Goal: Task Accomplishment & Management: Complete application form

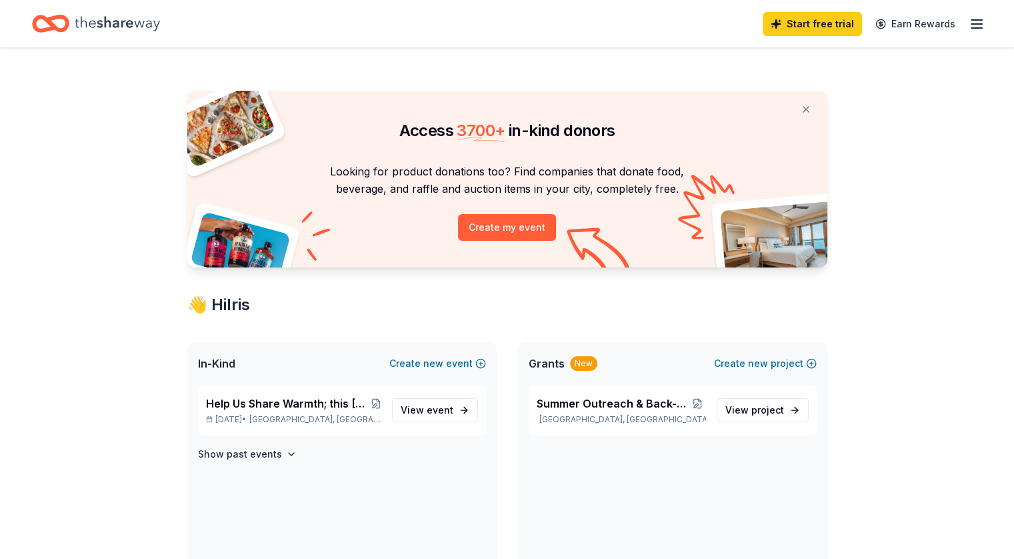
click at [969, 21] on icon "button" at bounding box center [977, 24] width 16 height 16
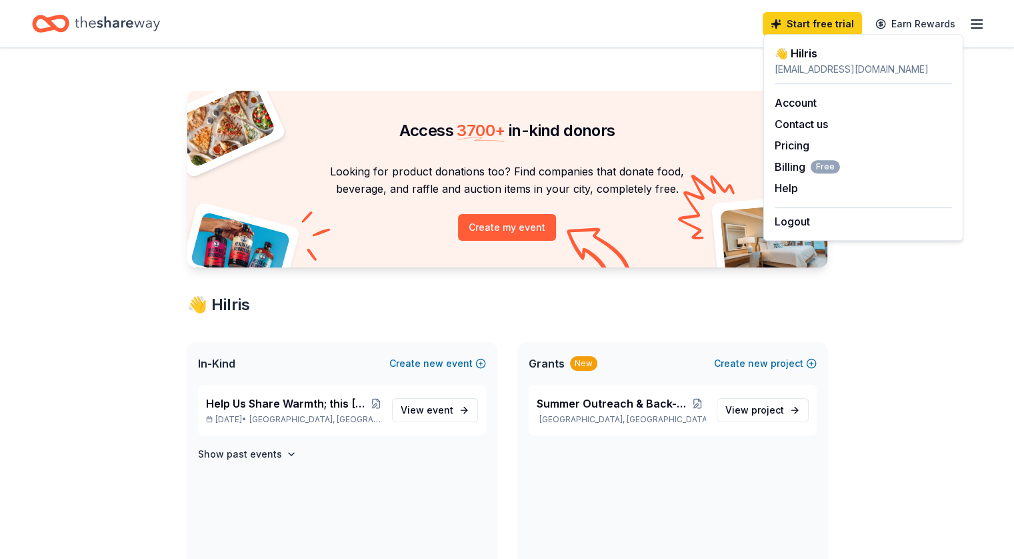
click at [664, 57] on div "Access 3700 + in-kind donors Looking for product donations too? Find companies …" at bounding box center [507, 512] width 683 height 929
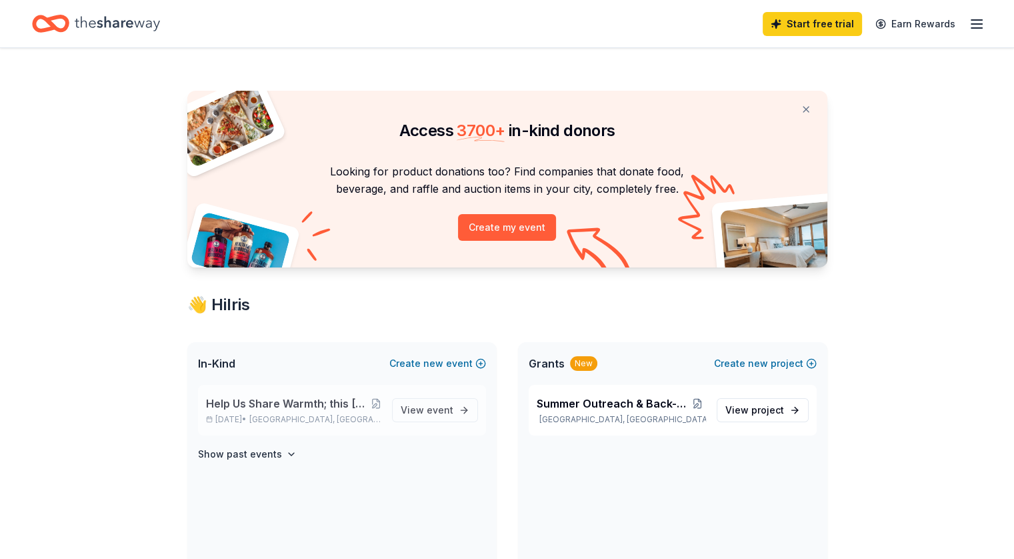
click at [301, 406] on span "Help Us Share Warmth; this [DATE], GHGS is proud to give back to the City of [G…" at bounding box center [288, 403] width 165 height 16
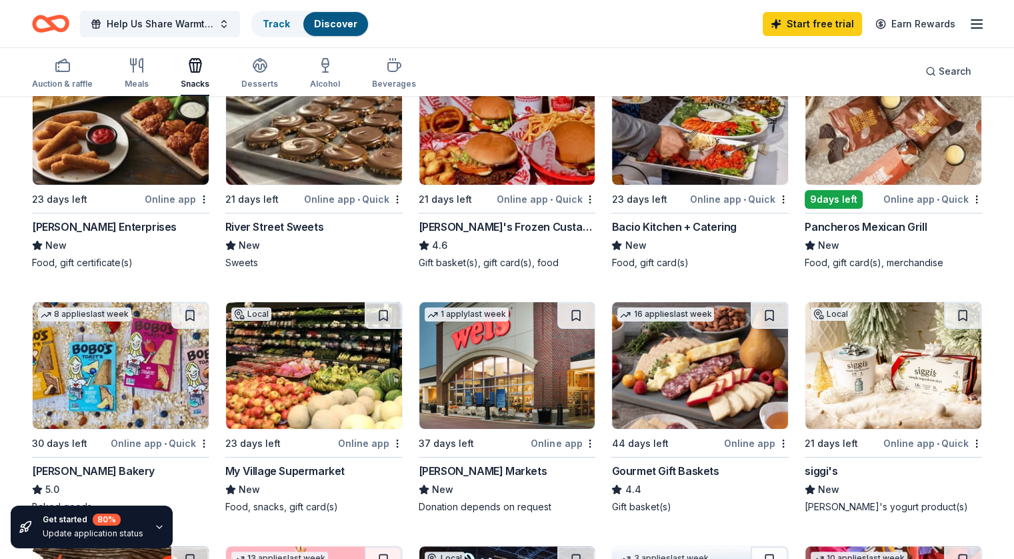
scroll to position [200, 0]
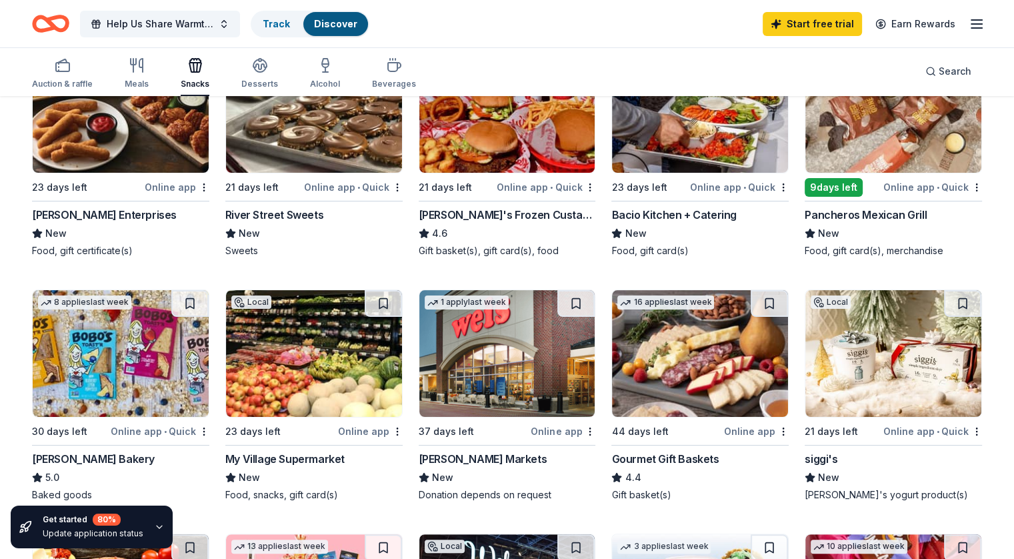
click at [854, 211] on div "Pancheros Mexican Grill" at bounding box center [866, 215] width 122 height 16
click at [87, 79] on div "Auction & raffle" at bounding box center [62, 84] width 61 height 11
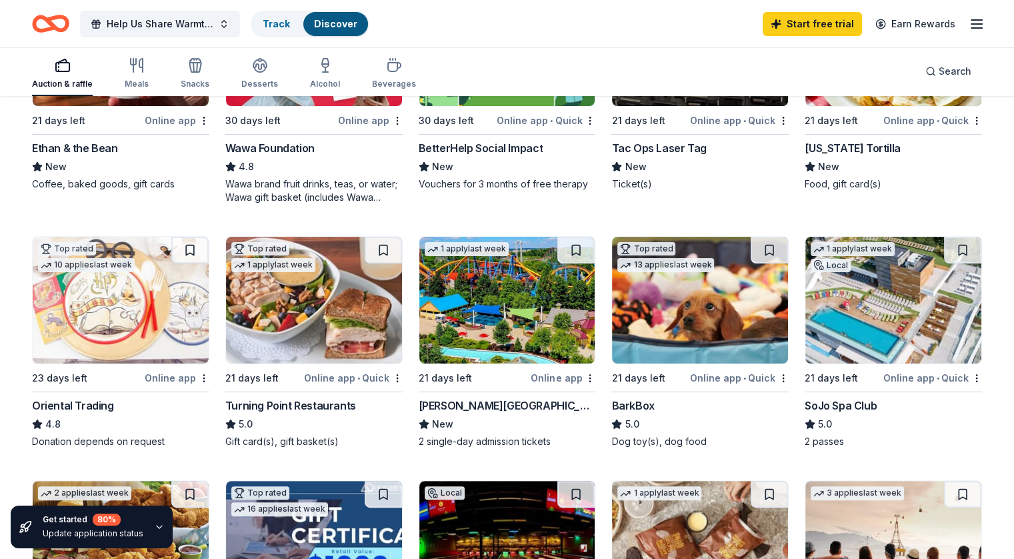
scroll to position [67, 0]
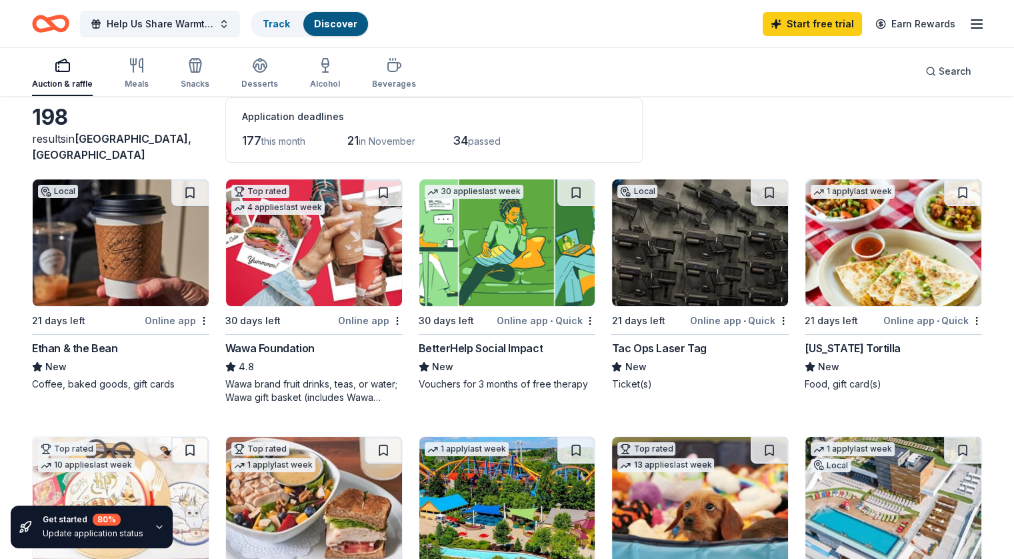
click at [293, 342] on div "Wawa Foundation" at bounding box center [269, 348] width 89 height 16
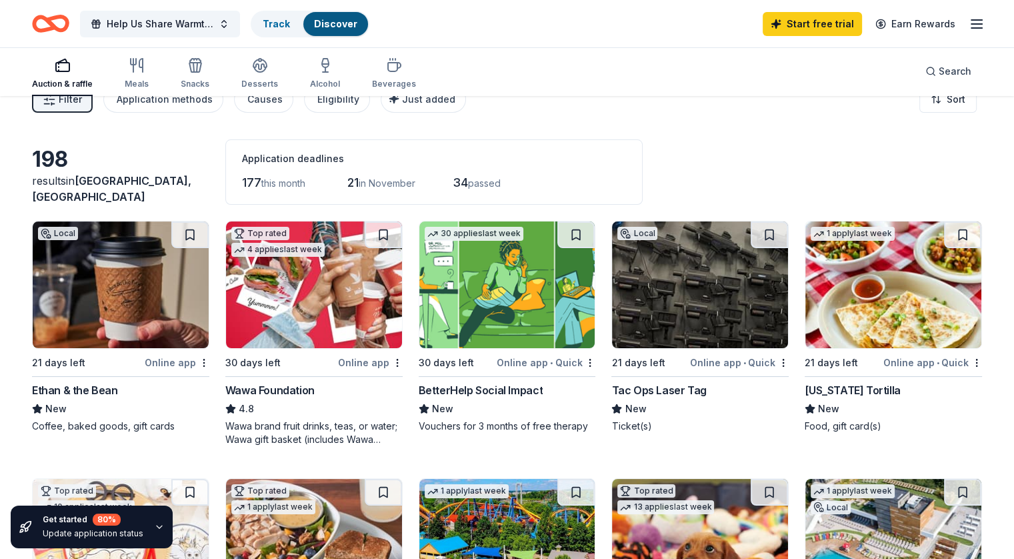
scroll to position [0, 0]
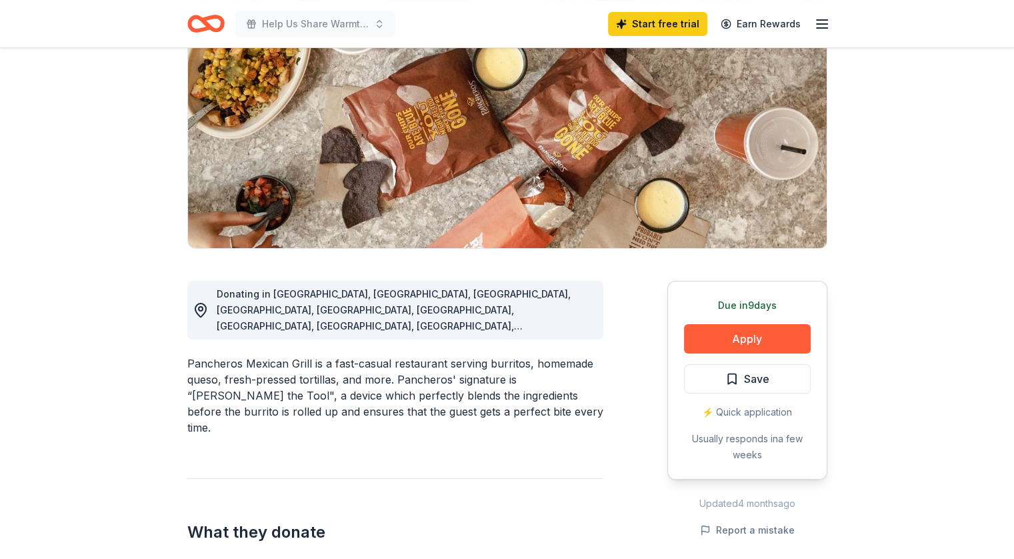
scroll to position [133, 0]
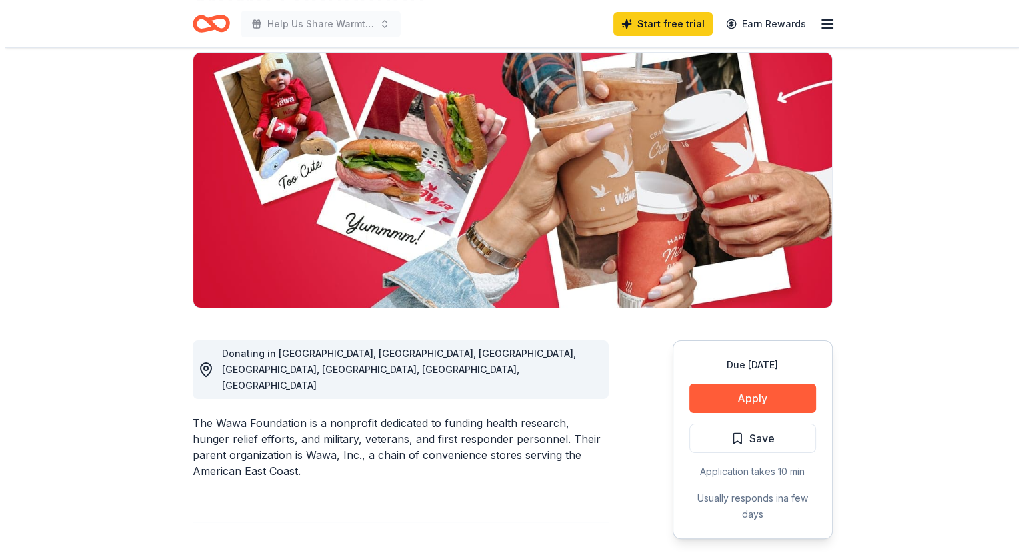
scroll to position [267, 0]
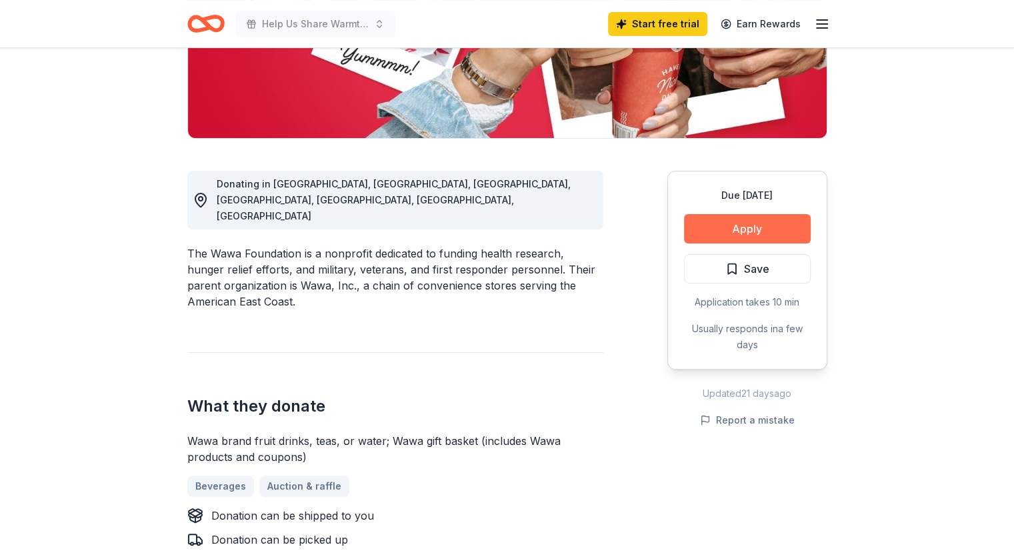
click at [723, 227] on button "Apply" at bounding box center [747, 228] width 127 height 29
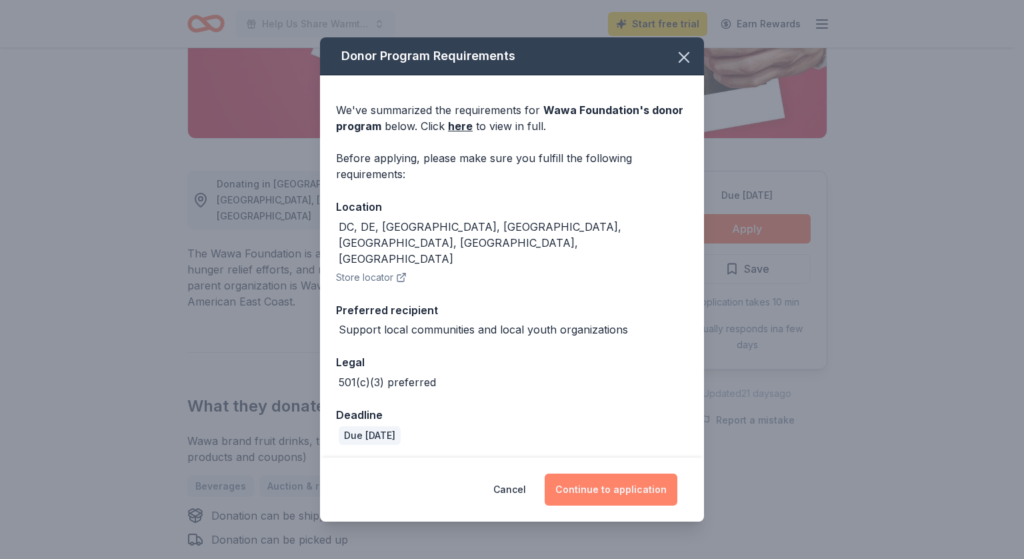
click at [616, 473] on button "Continue to application" at bounding box center [611, 489] width 133 height 32
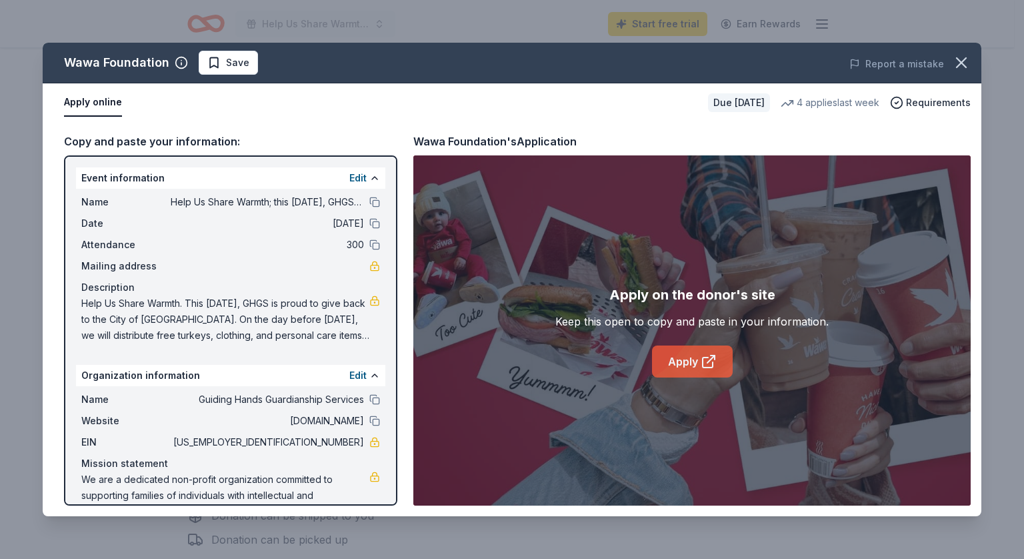
click at [668, 353] on link "Apply" at bounding box center [692, 361] width 81 height 32
